Goal: Check status: Check status

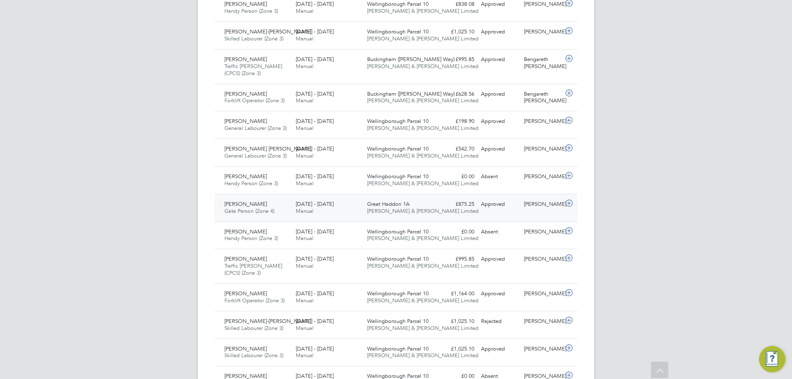
click at [404, 207] on span "Great Haddon 1A" at bounding box center [388, 203] width 42 height 7
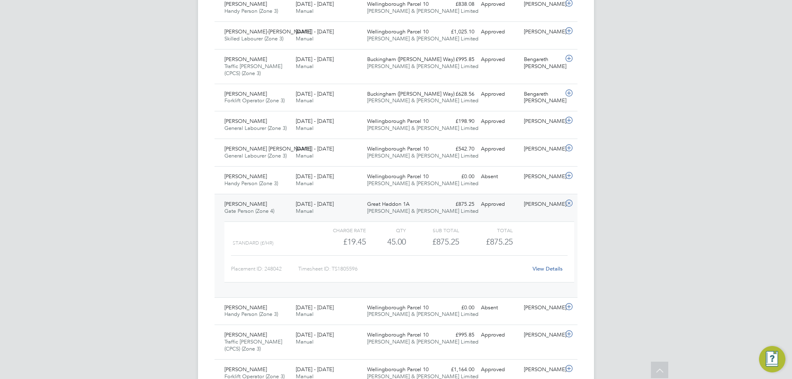
click at [348, 205] on div "[DATE] - [DATE] Manual" at bounding box center [327, 208] width 71 height 21
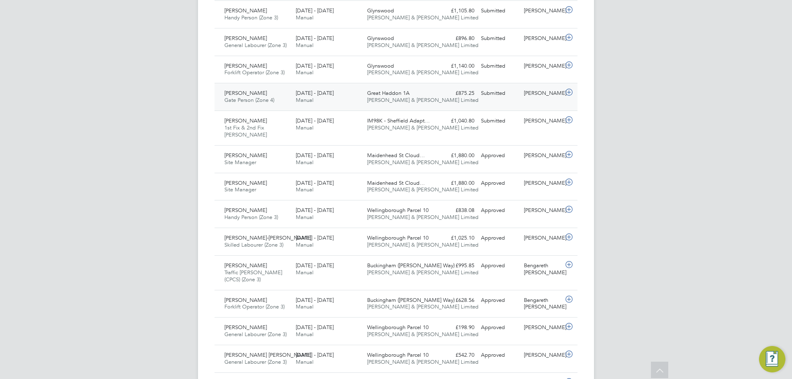
click at [490, 96] on div "Submitted" at bounding box center [499, 94] width 43 height 14
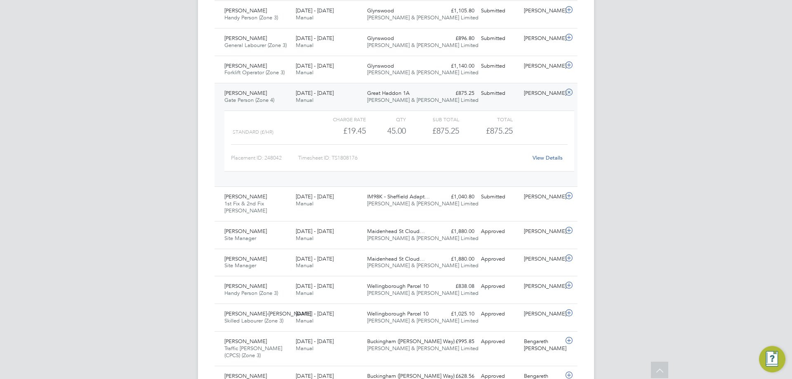
click at [546, 159] on link "View Details" at bounding box center [547, 157] width 30 height 7
click at [446, 82] on div "[PERSON_NAME] Forklift Operator (Zone 3) [DATE] - [DATE] [DATE] - [DATE] Manual…" at bounding box center [395, 70] width 363 height 28
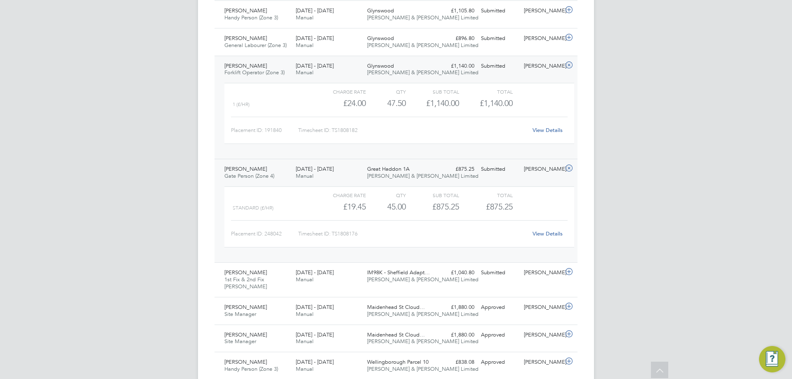
click at [428, 63] on div "Glynswood [PERSON_NAME] & [PERSON_NAME] Limited" at bounding box center [399, 69] width 71 height 21
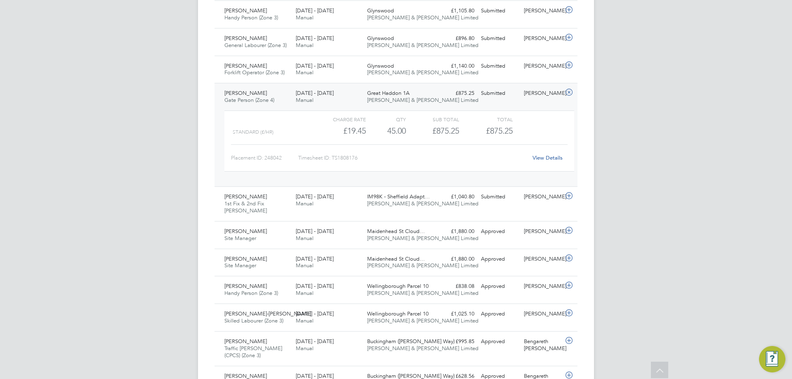
click at [420, 100] on span "[PERSON_NAME] & [PERSON_NAME] Limited" at bounding box center [422, 99] width 111 height 7
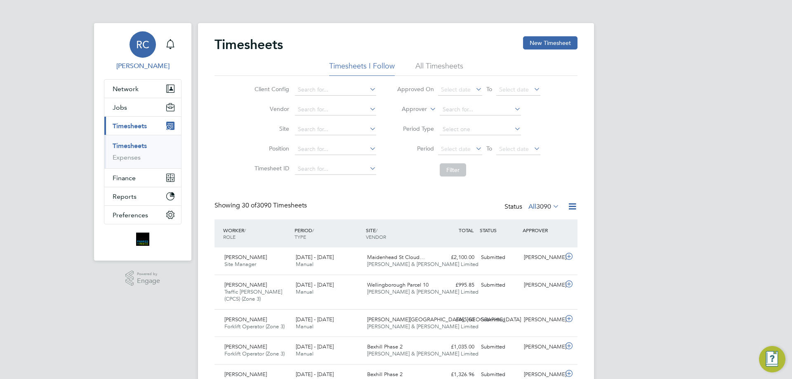
click at [140, 50] on span "RC" at bounding box center [142, 44] width 13 height 11
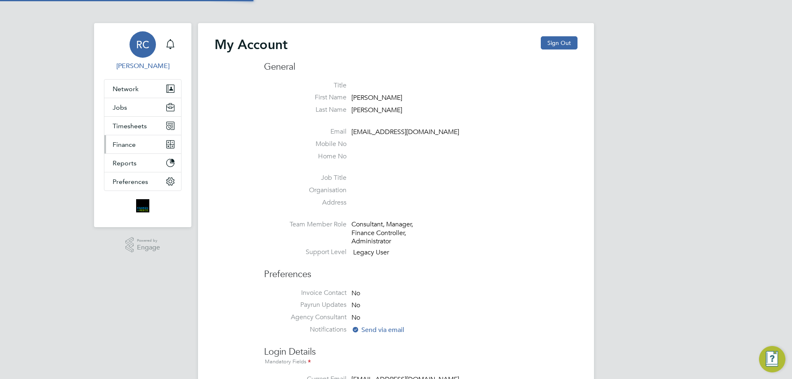
type input "[EMAIL_ADDRESS][DOMAIN_NAME]"
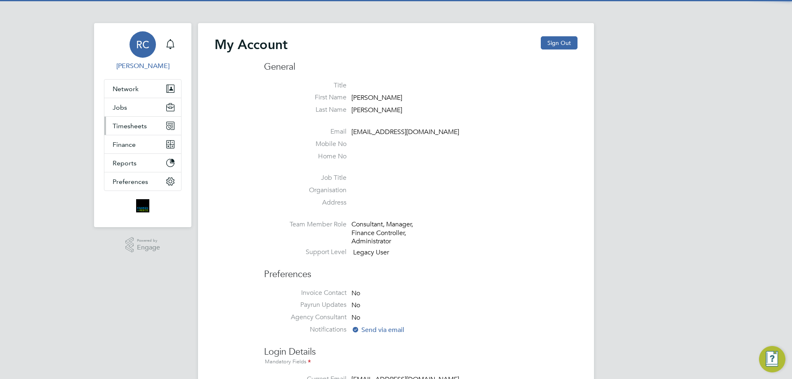
click at [145, 128] on span "Timesheets" at bounding box center [130, 126] width 34 height 8
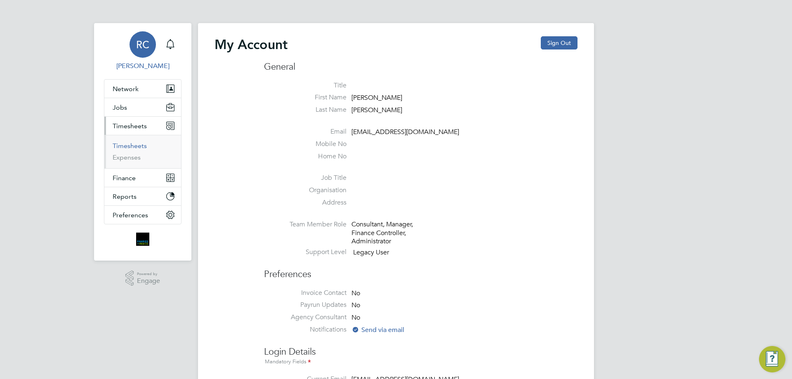
click at [133, 143] on link "Timesheets" at bounding box center [130, 146] width 34 height 8
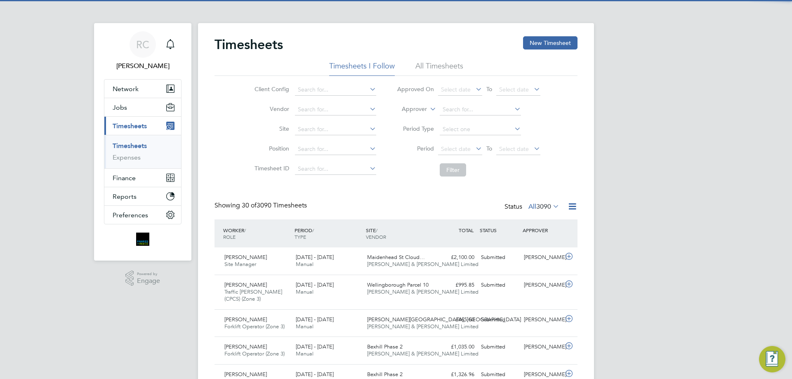
scroll to position [21, 72]
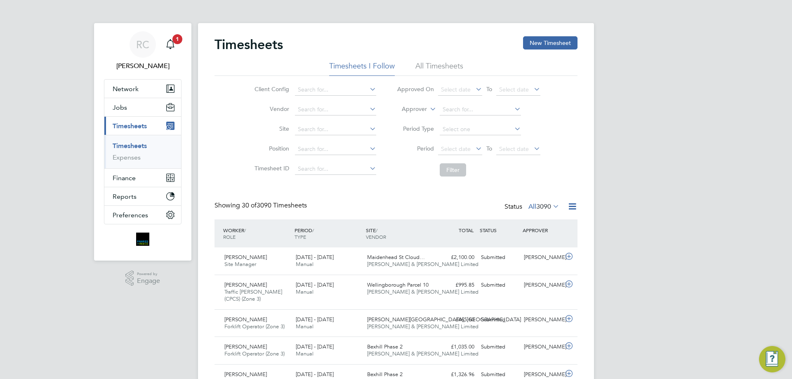
click at [167, 30] on app-nav-user-info "RC [PERSON_NAME] Notifications 1" at bounding box center [143, 51] width 78 height 56
click at [177, 40] on span "1" at bounding box center [177, 39] width 10 height 10
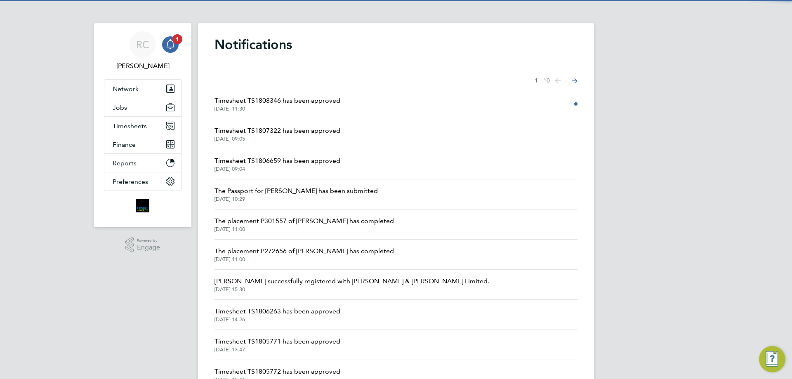
click at [315, 97] on span "Timesheet TS1808346 has been approved" at bounding box center [277, 101] width 126 height 10
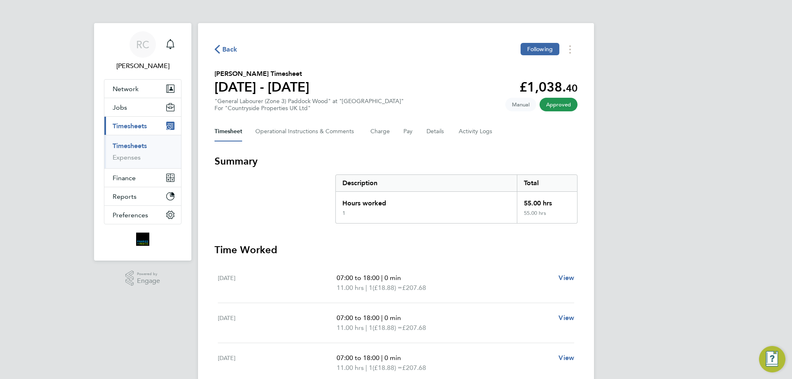
click at [223, 54] on span "Back" at bounding box center [229, 50] width 15 height 10
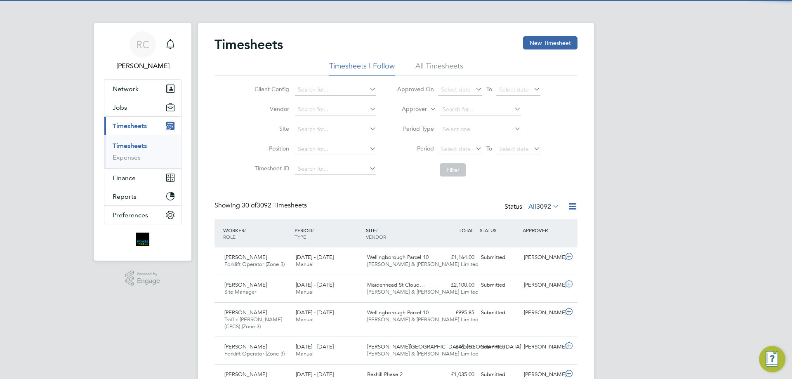
scroll to position [28, 72]
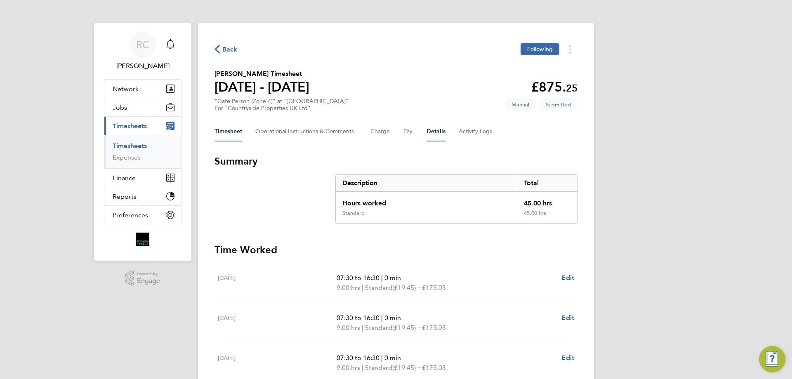
click at [442, 134] on button "Details" at bounding box center [435, 132] width 19 height 20
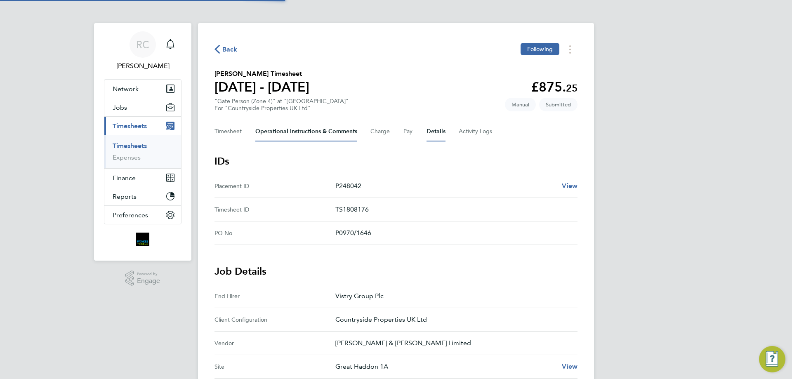
click at [300, 128] on Comments-tab "Operational Instructions & Comments" at bounding box center [306, 132] width 102 height 20
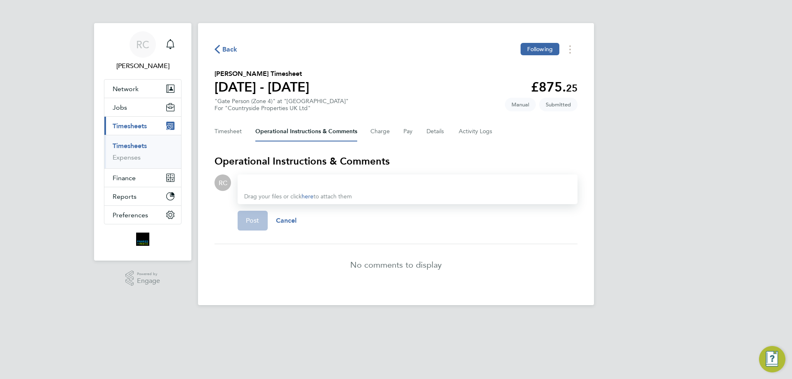
click at [456, 129] on div "Timesheet Operational Instructions & Comments Charge Pay Details Activity Logs" at bounding box center [395, 132] width 363 height 20
click at [455, 132] on div "Timesheet Operational Instructions & Comments Charge Pay Details Activity Logs" at bounding box center [395, 132] width 363 height 20
click at [437, 132] on button "Details" at bounding box center [435, 132] width 19 height 20
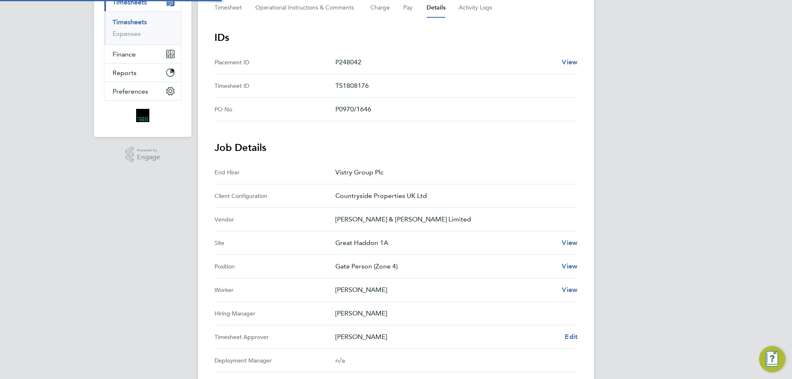
scroll to position [165, 0]
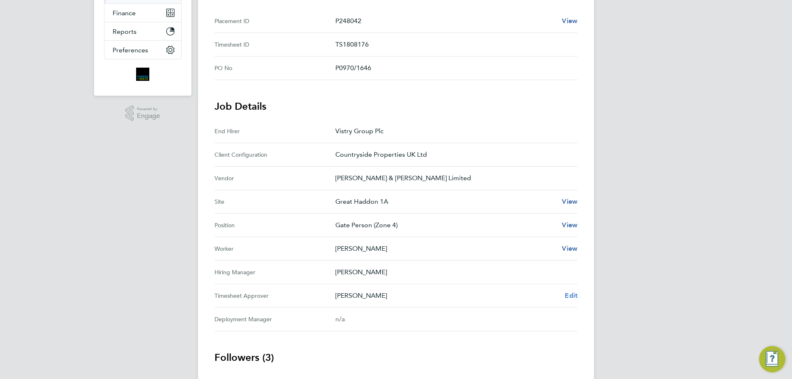
click at [565, 293] on span "Edit" at bounding box center [571, 296] width 13 height 8
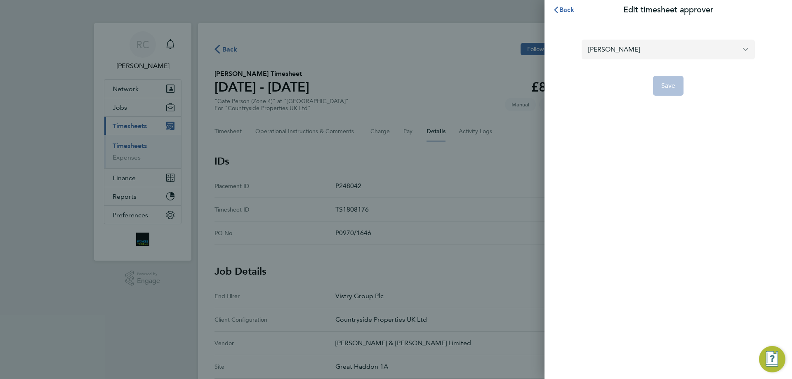
click at [621, 56] on input "[PERSON_NAME]" at bounding box center [667, 49] width 173 height 19
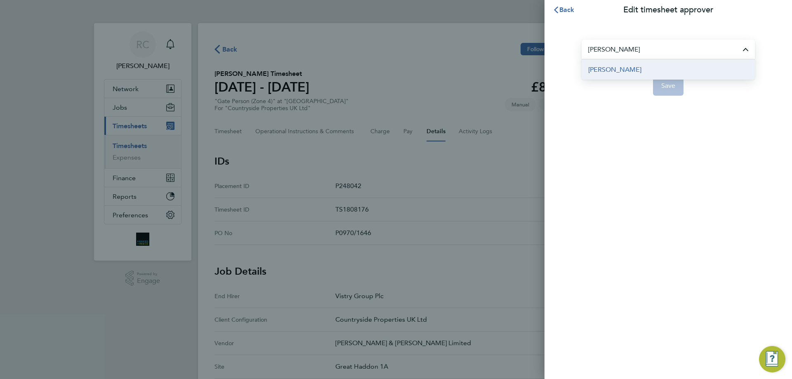
click at [621, 65] on span "[PERSON_NAME]" at bounding box center [614, 70] width 53 height 10
type input "[PERSON_NAME]"
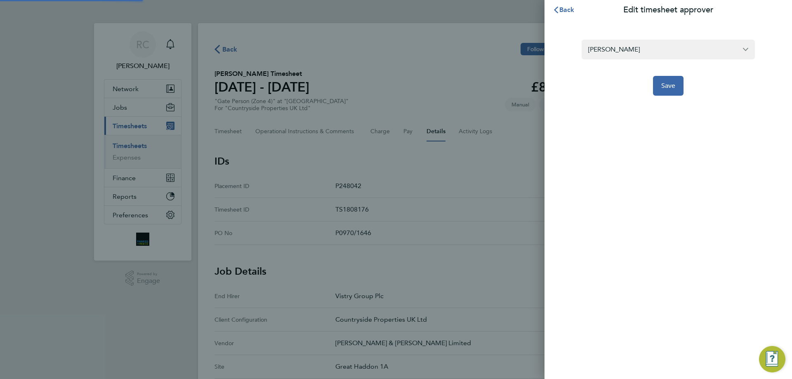
click at [650, 80] on app-form-button "Save" at bounding box center [667, 86] width 173 height 20
click at [665, 85] on span "Save" at bounding box center [668, 86] width 14 height 8
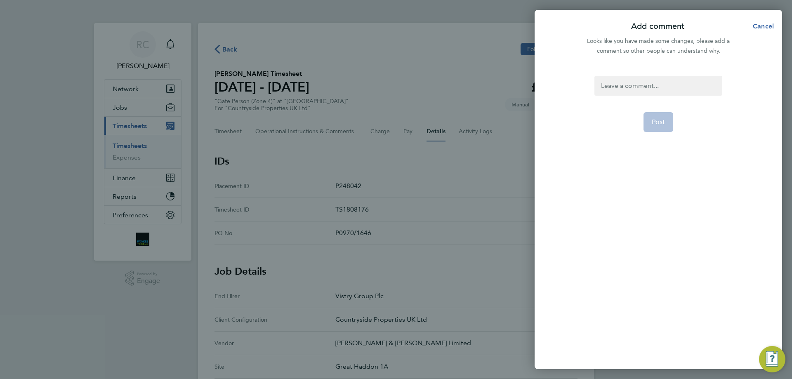
click at [624, 92] on div at bounding box center [657, 86] width 127 height 20
click at [647, 121] on button "Post" at bounding box center [658, 122] width 30 height 20
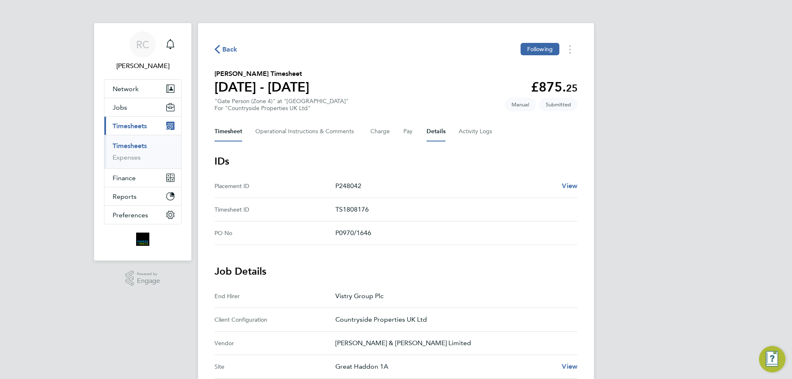
click at [237, 129] on button "Timesheet" at bounding box center [228, 132] width 28 height 20
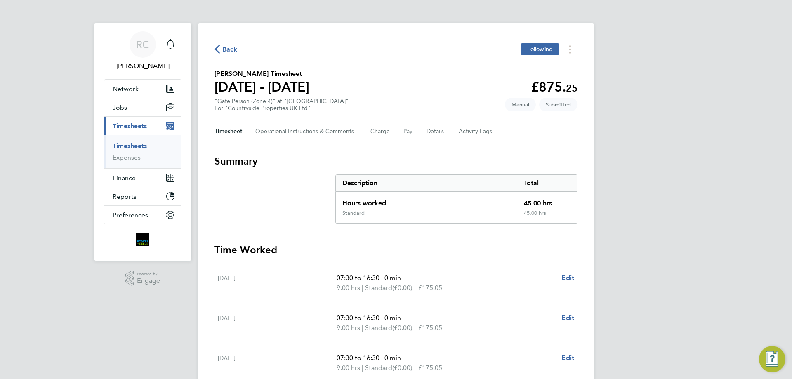
click at [222, 49] on span "Back" at bounding box center [229, 50] width 15 height 10
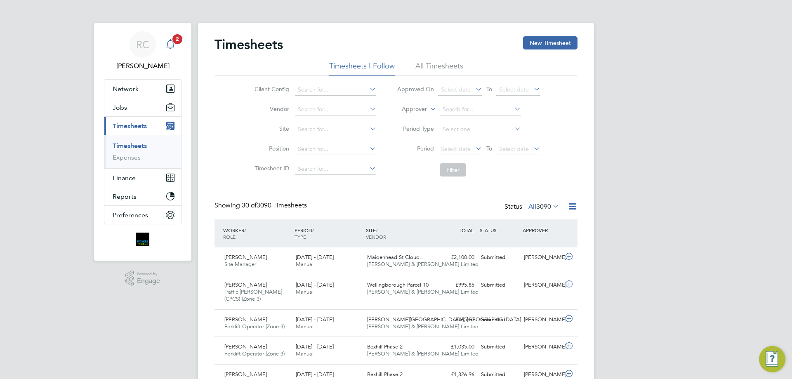
click at [172, 42] on icon "Main navigation" at bounding box center [170, 44] width 10 height 10
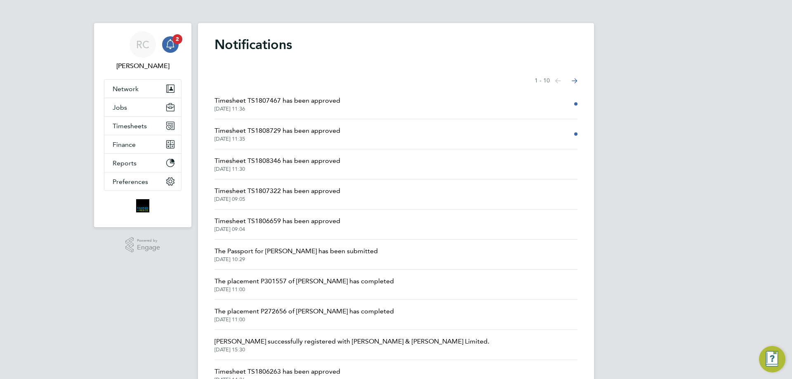
click at [321, 101] on span "Timesheet TS1807467 has been approved" at bounding box center [277, 101] width 126 height 10
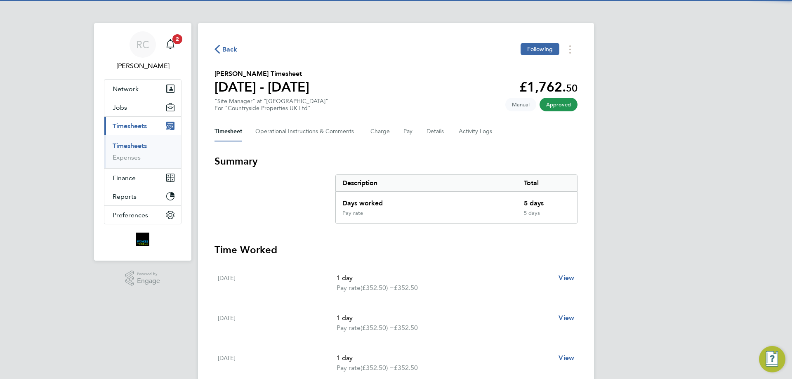
click at [225, 49] on span "Back" at bounding box center [229, 50] width 15 height 10
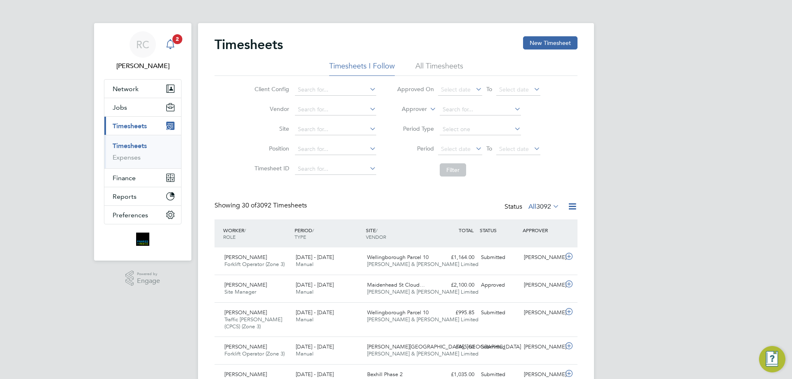
scroll to position [28, 72]
click at [171, 47] on icon "Main navigation" at bounding box center [170, 43] width 8 height 8
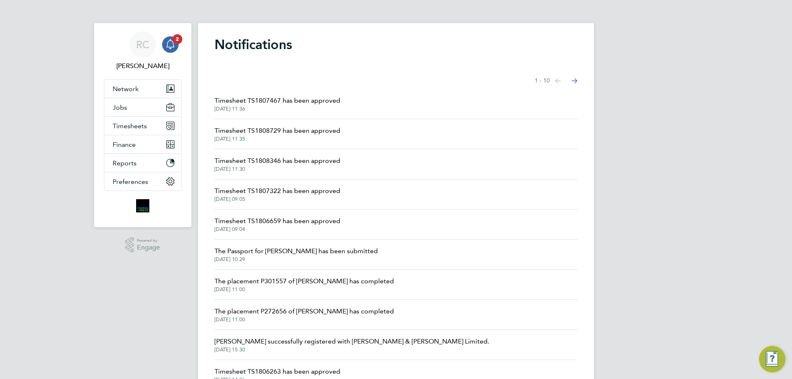
drag, startPoint x: 321, startPoint y: 132, endPoint x: 329, endPoint y: 124, distance: 11.1
click at [321, 132] on span "Timesheet TS1808729 has been approved" at bounding box center [277, 131] width 126 height 10
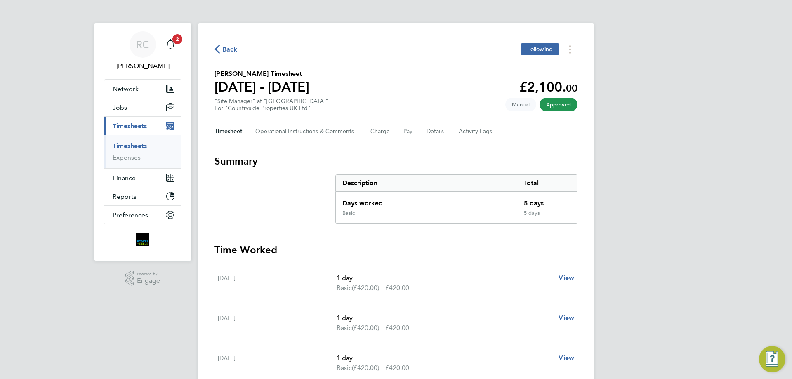
click at [132, 146] on link "Timesheets" at bounding box center [130, 146] width 34 height 8
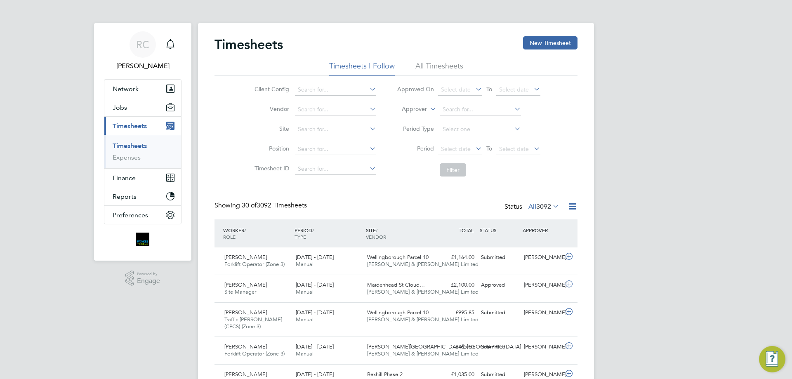
scroll to position [28, 72]
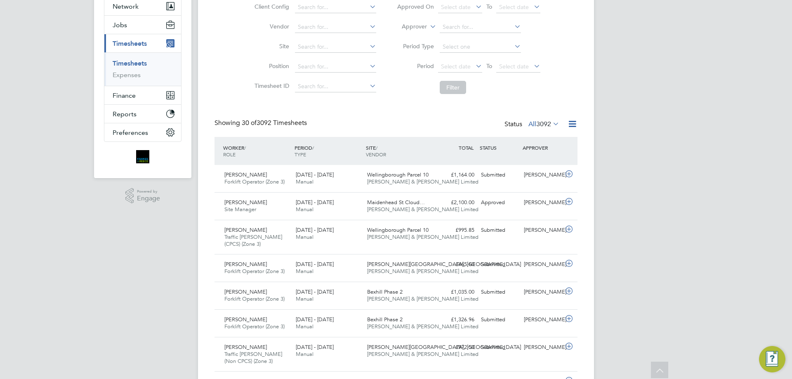
scroll to position [0, 0]
